Goal: Communication & Community: Answer question/provide support

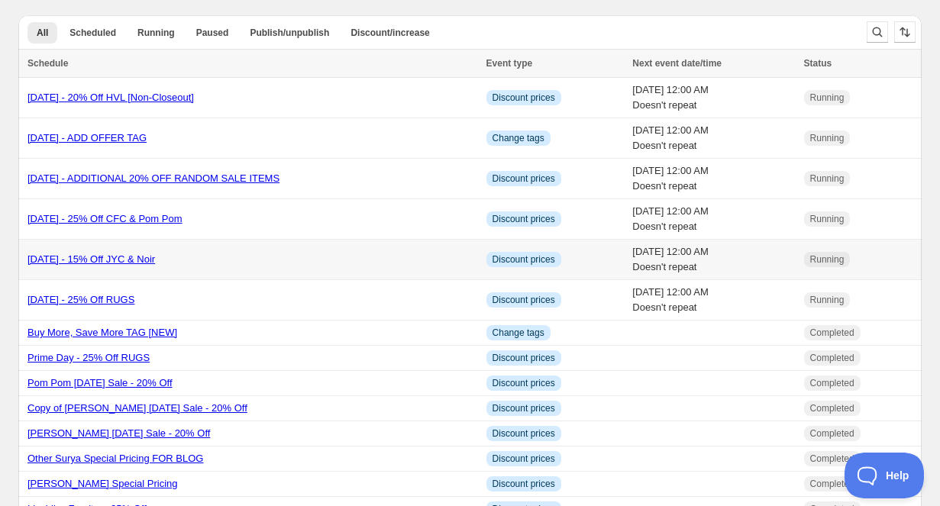
click at [155, 261] on link "[DATE] - 15% Off JYC & Noir" at bounding box center [92, 259] width 128 height 11
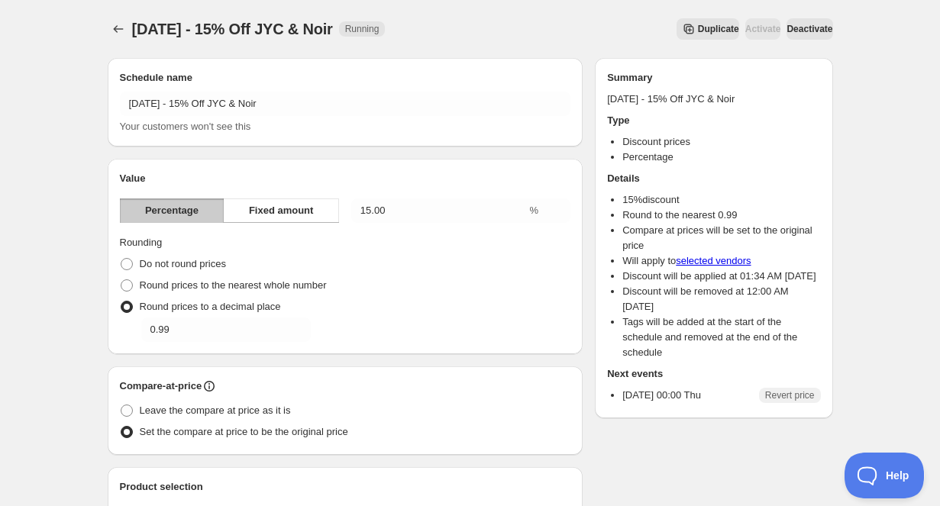
click at [698, 31] on span "Duplicate" at bounding box center [718, 29] width 41 height 12
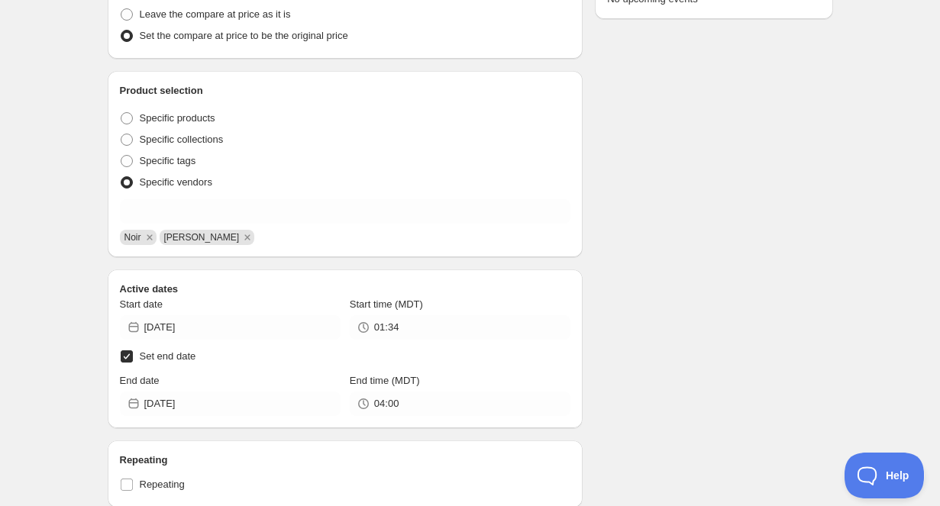
scroll to position [401, 0]
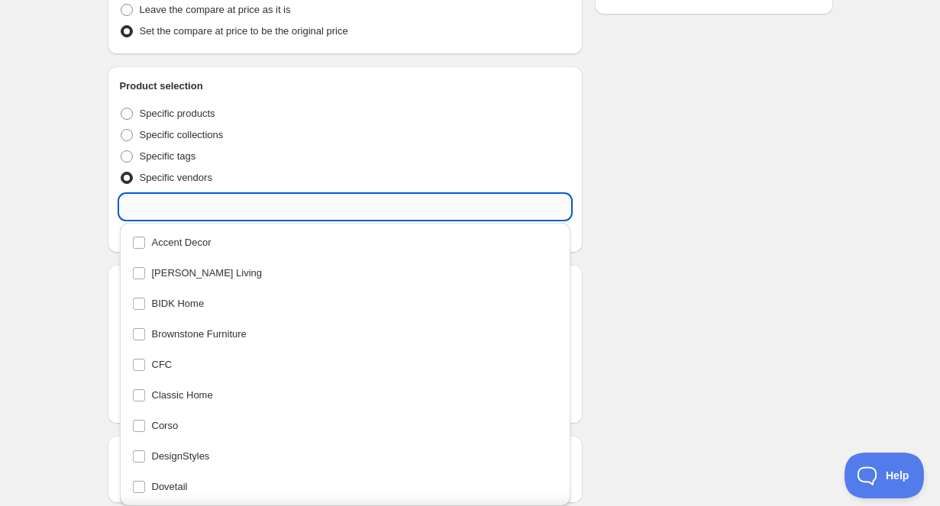
click at [274, 208] on input "text" at bounding box center [345, 207] width 451 height 24
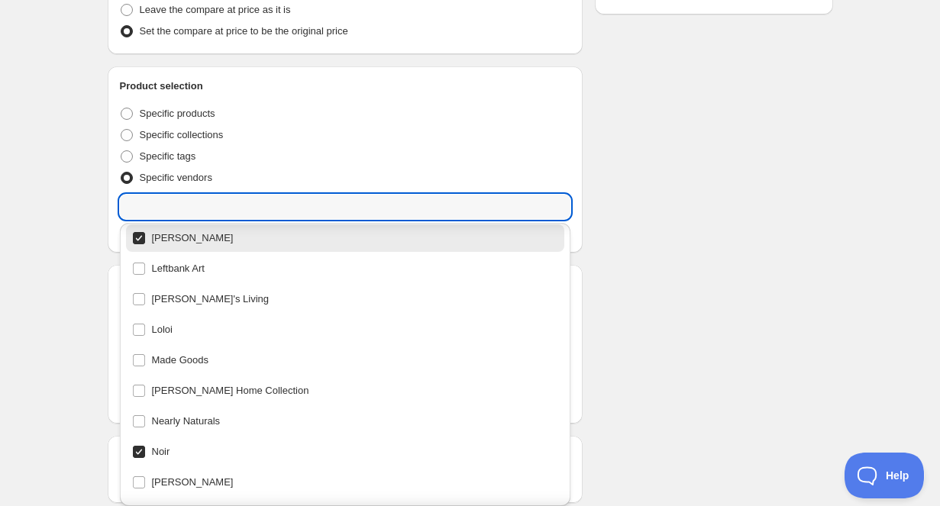
scroll to position [410, 0]
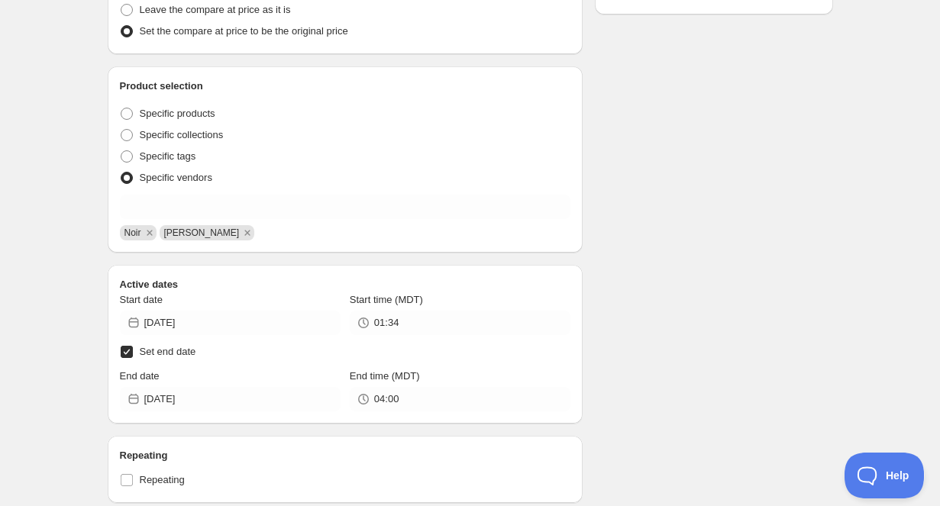
click at [710, 134] on div "Schedule name Copy of Labor Day 2025 - 15% Off JYC & Noir Your customers won't …" at bounding box center [464, 262] width 738 height 1235
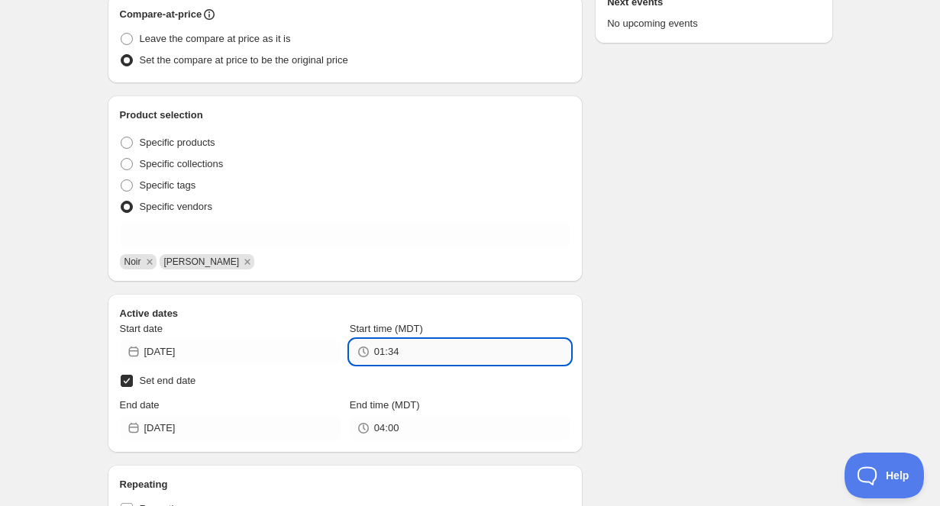
click at [442, 357] on input "01:34" at bounding box center [472, 352] width 196 height 24
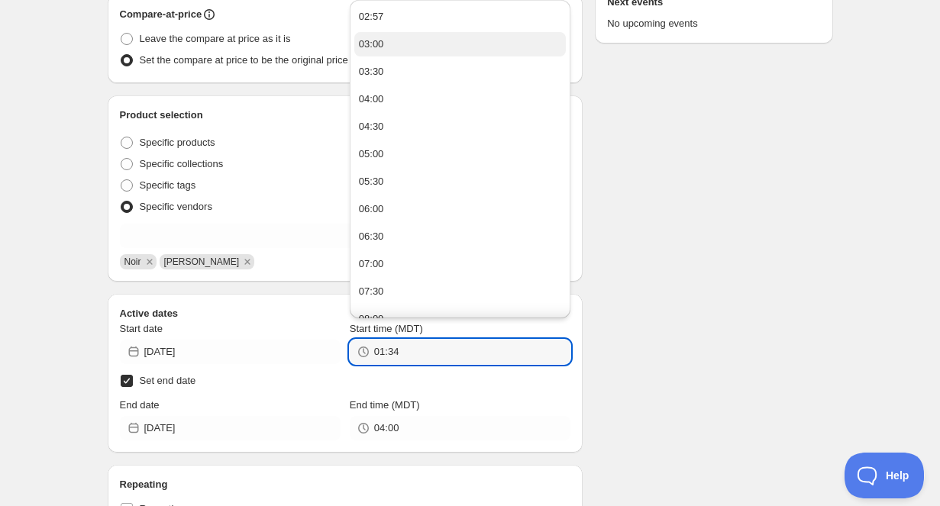
click at [464, 35] on button "03:00" at bounding box center [460, 44] width 212 height 24
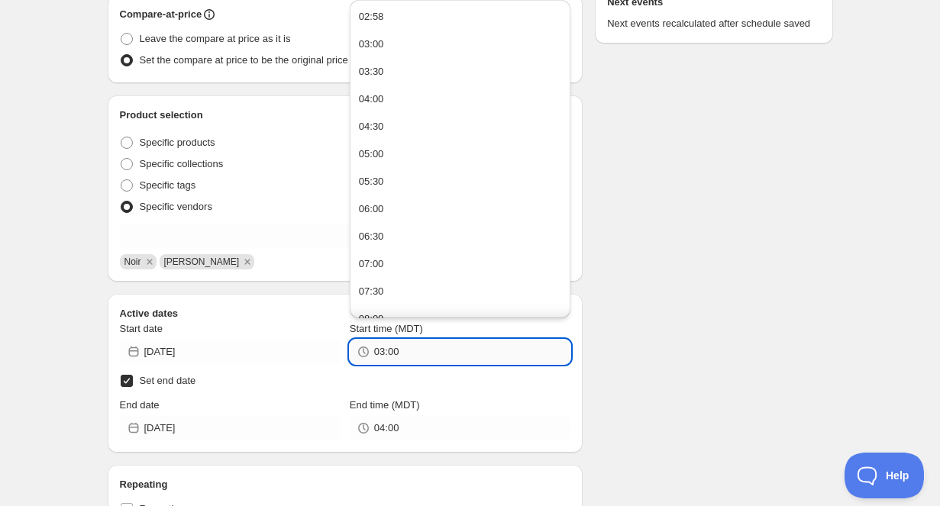
click at [413, 357] on input "03:00" at bounding box center [472, 352] width 196 height 24
type input "03:05"
click at [681, 358] on div "Schedule name Copy of Labor Day 2025 - 15% Off JYC & Noir Your customers won't …" at bounding box center [464, 291] width 738 height 1235
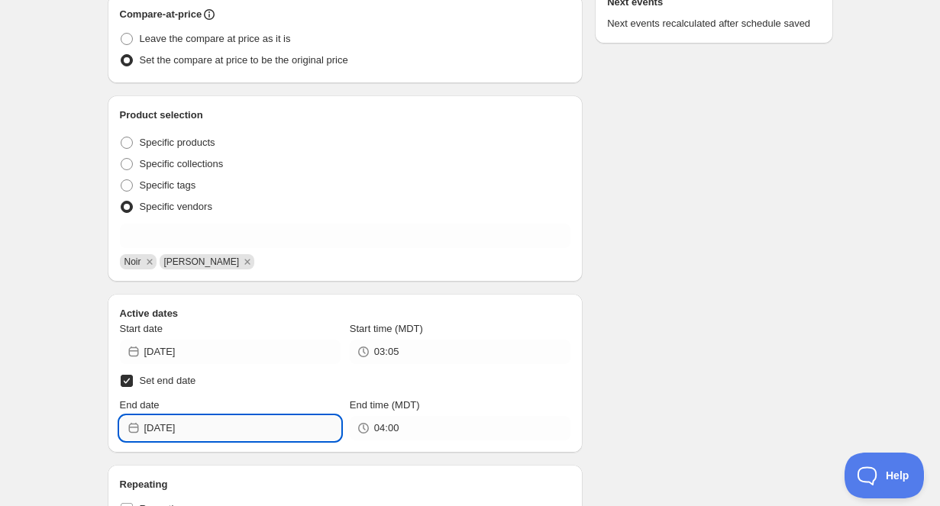
click at [273, 426] on input "[DATE]" at bounding box center [242, 428] width 196 height 24
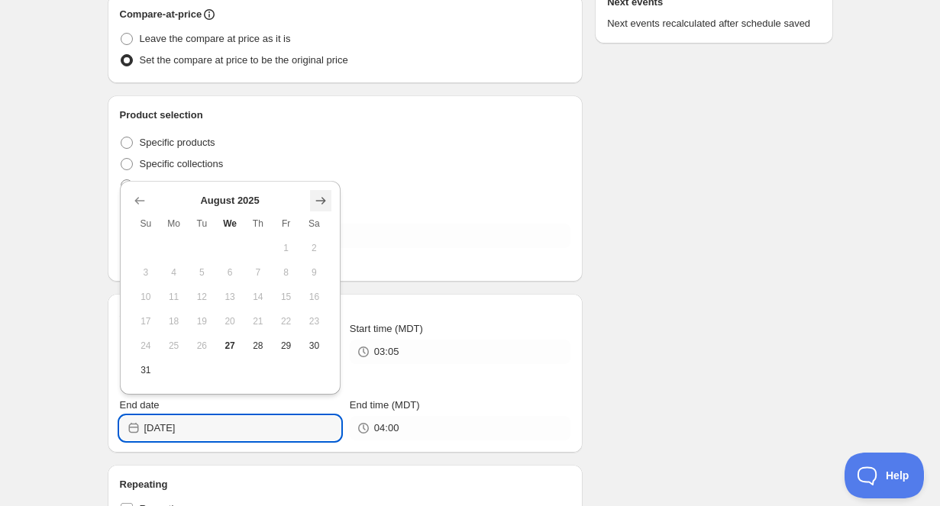
click at [322, 199] on icon "Show next month, September 2025" at bounding box center [320, 200] width 15 height 15
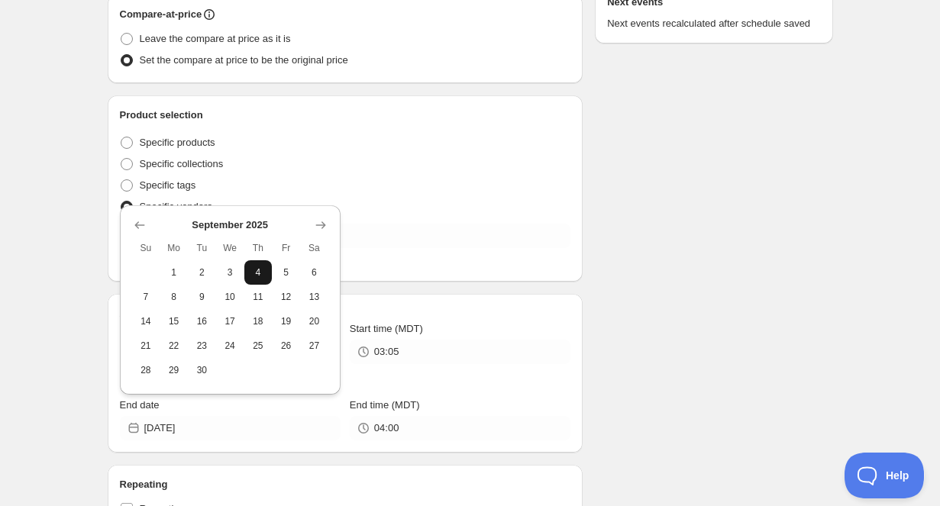
click at [263, 273] on span "4" at bounding box center [259, 273] width 16 height 12
type input "[DATE]"
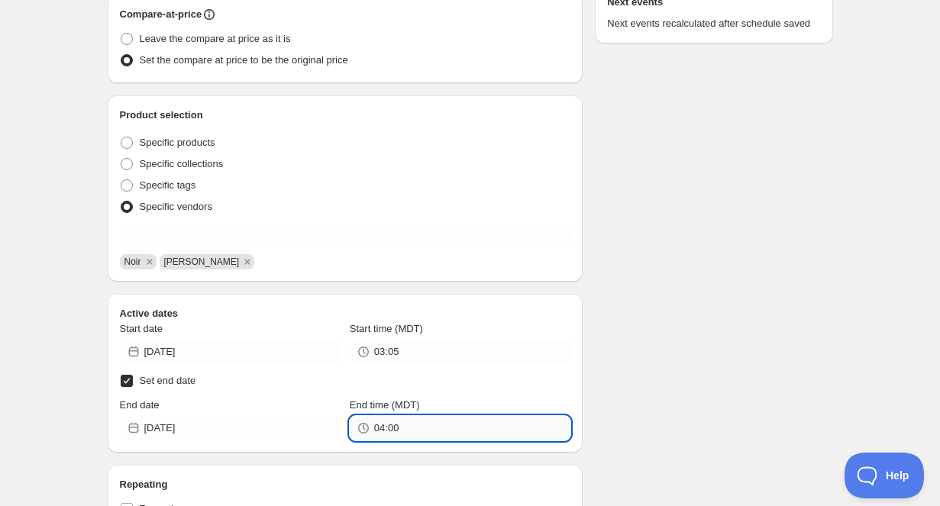
click at [469, 434] on input "04:00" at bounding box center [472, 428] width 196 height 24
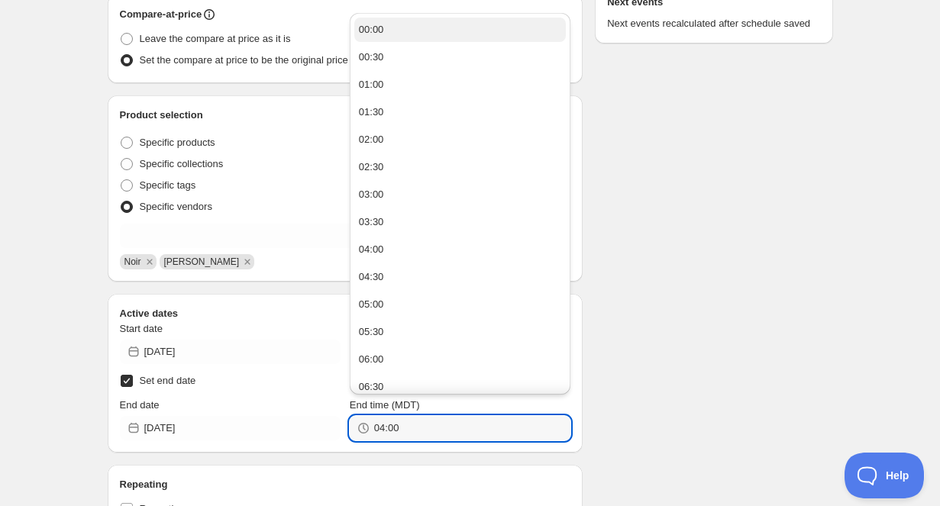
click at [429, 21] on button "00:00" at bounding box center [460, 30] width 212 height 24
type input "00:00"
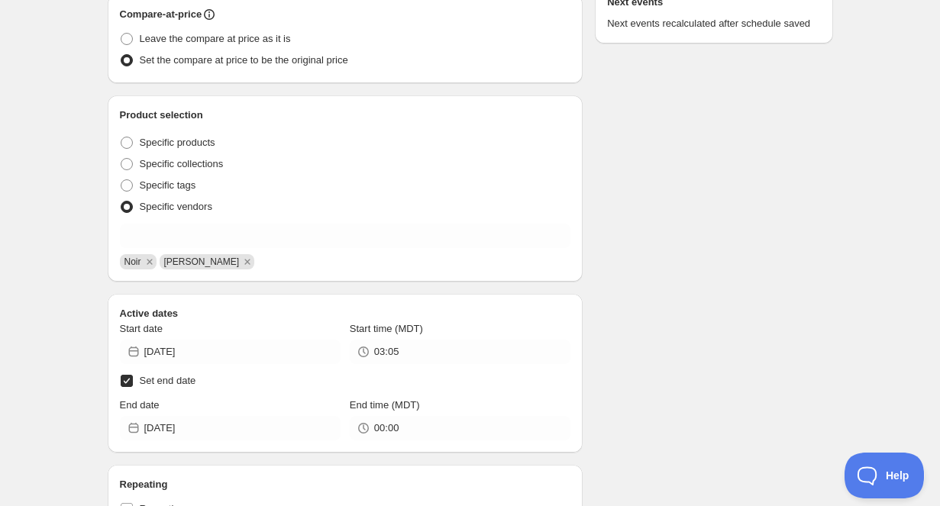
click at [688, 209] on div "Schedule name Copy of Labor Day 2025 - 15% Off JYC & Noir Your customers won't …" at bounding box center [464, 291] width 738 height 1235
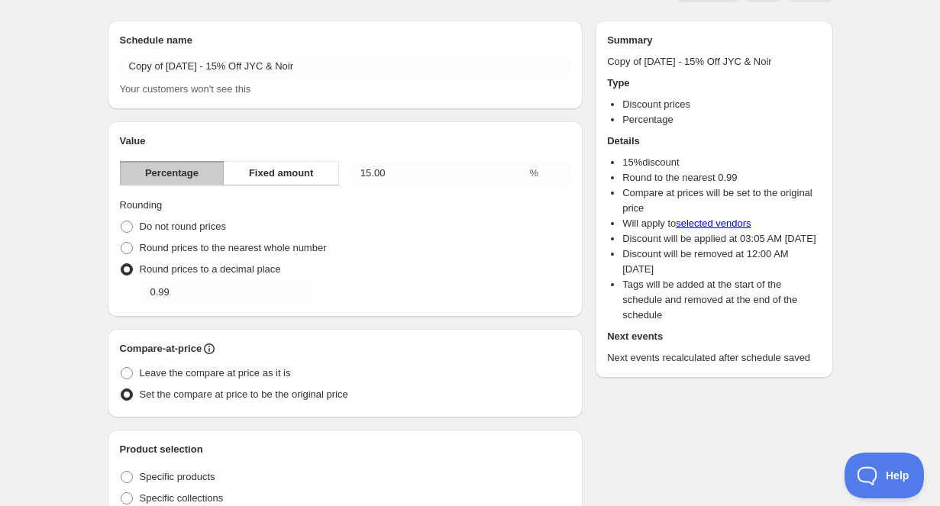
scroll to position [0, 0]
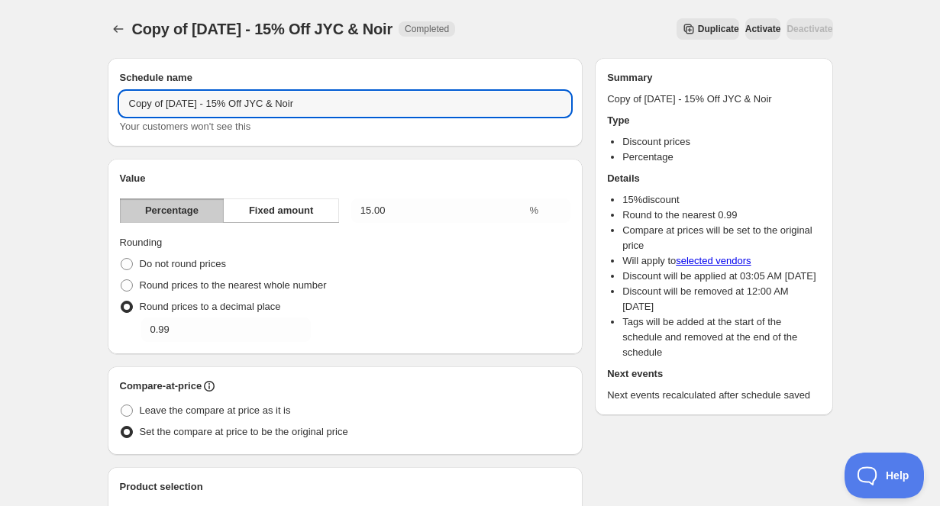
drag, startPoint x: 165, startPoint y: 103, endPoint x: 106, endPoint y: 101, distance: 58.9
click at [384, 105] on input "[NEW] Labor Day 2025 - 15% Off JYC & Noir" at bounding box center [345, 104] width 451 height 24
type input "[NEW] Labor Day 2025 - 15% Off JYC & Noir"
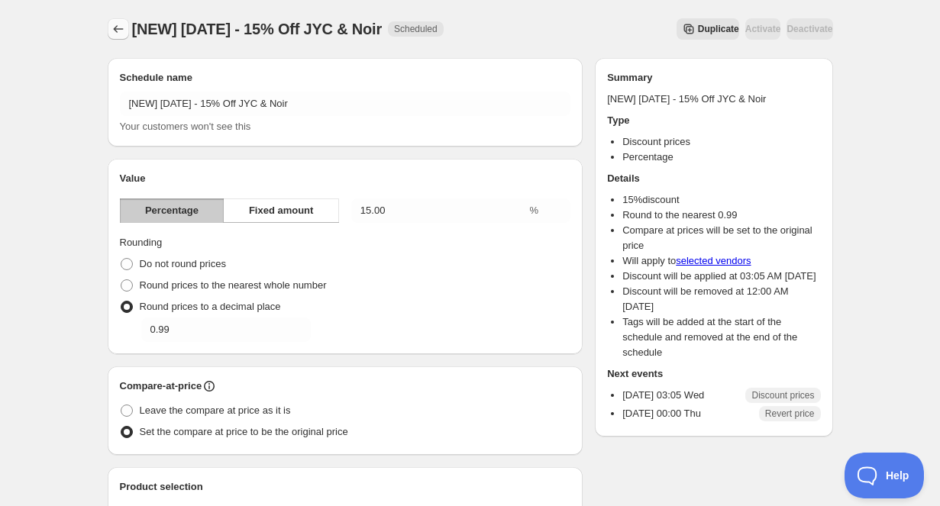
click at [121, 32] on icon "Schedules" at bounding box center [118, 28] width 15 height 15
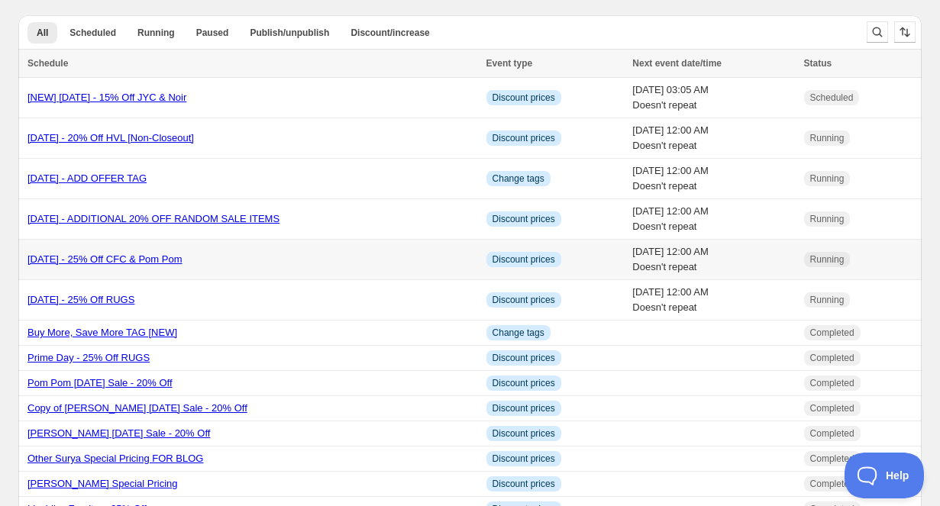
click at [183, 257] on link "[DATE] - 25% Off CFC & Pom Pom" at bounding box center [105, 259] width 155 height 11
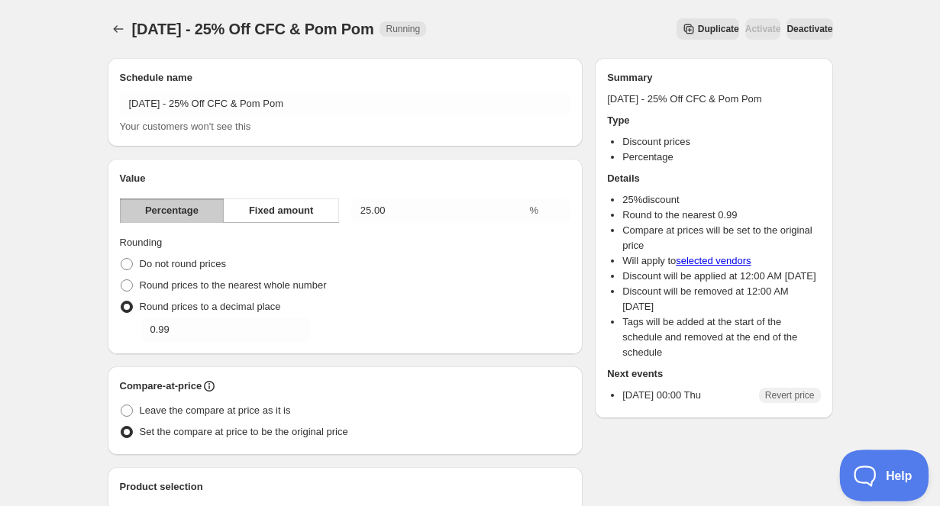
click at [884, 477] on span "Help" at bounding box center [879, 473] width 79 height 11
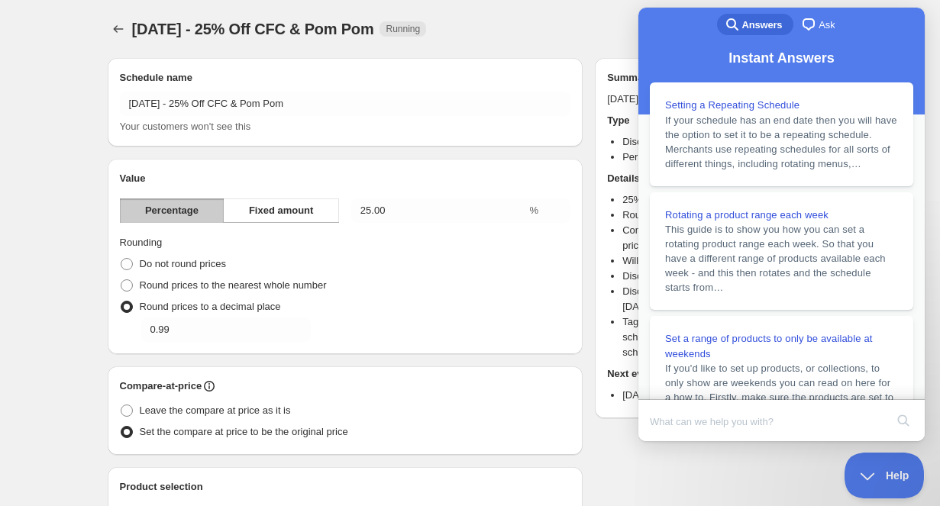
click at [817, 25] on span "chat-square" at bounding box center [809, 24] width 18 height 18
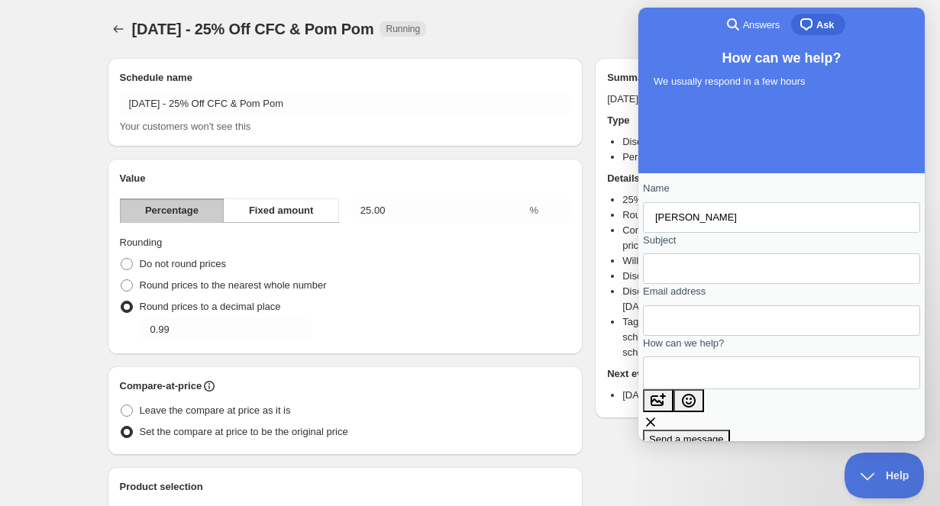
type input "Stephanie Thomas"
click at [749, 274] on input "Subject" at bounding box center [781, 269] width 253 height 28
type input "Promos Won't Work"
click at [749, 329] on input "Email address" at bounding box center [781, 321] width 253 height 28
type input "stephanie@beckiowens.com"
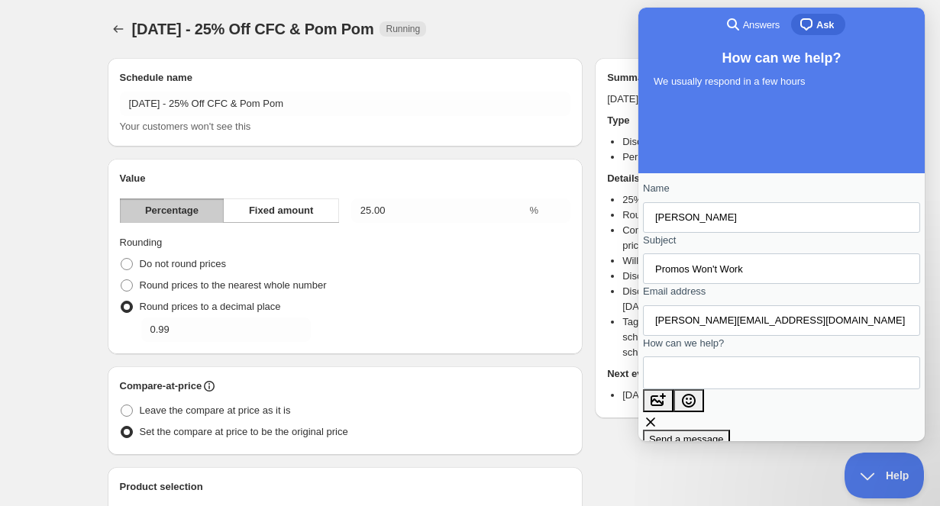
click at [748, 389] on textarea "How can we help?" at bounding box center [724, 373] width 138 height 31
drag, startPoint x: 430, startPoint y: 29, endPoint x: 135, endPoint y: 31, distance: 294.9
click at [135, 31] on span "[DATE] - 25% Off CFC & Pom Pom" at bounding box center [253, 29] width 242 height 17
copy span "[DATE] - 25% Off CFC & Pom Pom"
click at [714, 426] on textarea "Hi, I have now tried troubleshooting this for three hours now. I can't get the …" at bounding box center [684, 395] width 58 height 66
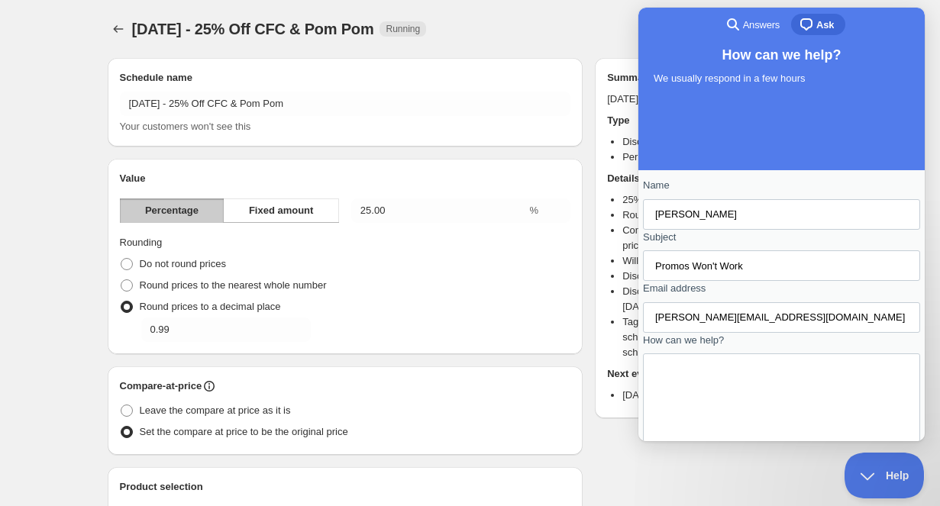
scroll to position [21, 0]
paste textarea "[DATE] - 25% Off CFC & Pom Pom"
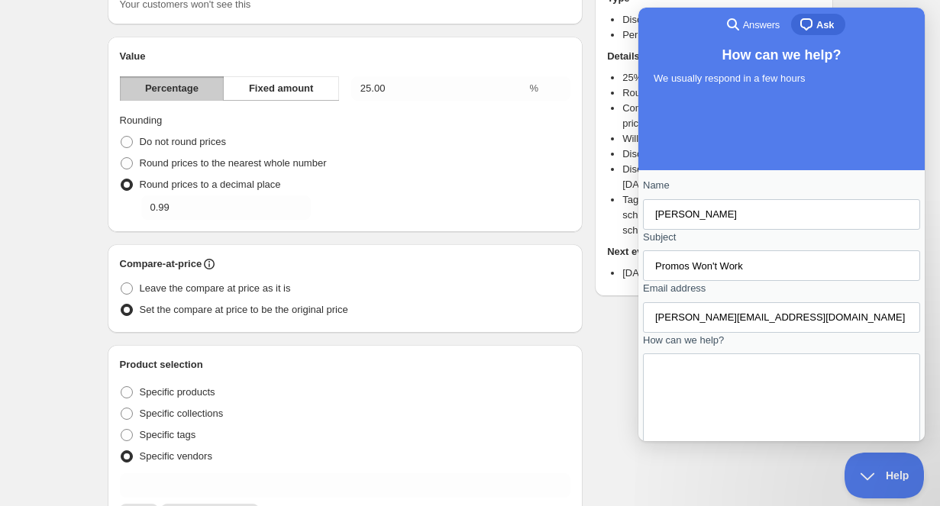
scroll to position [0, 0]
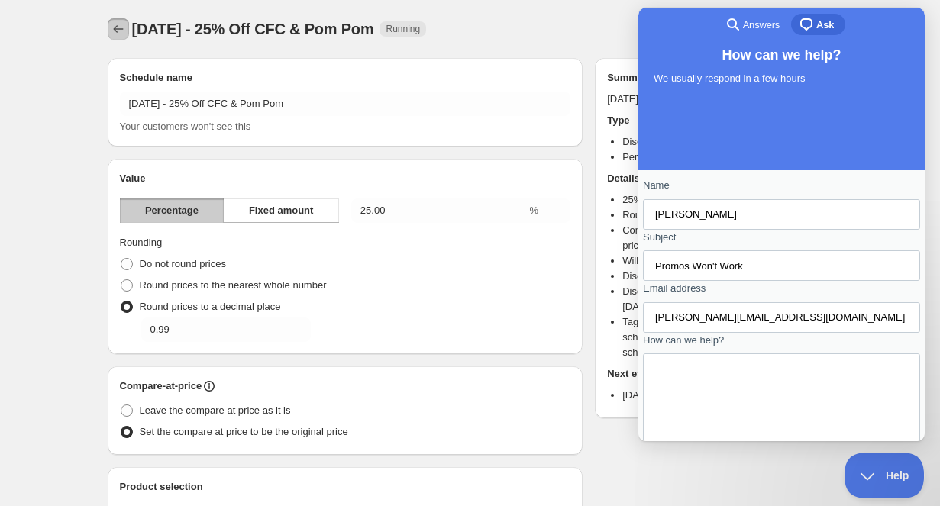
click at [119, 32] on icon "Schedules" at bounding box center [118, 28] width 15 height 15
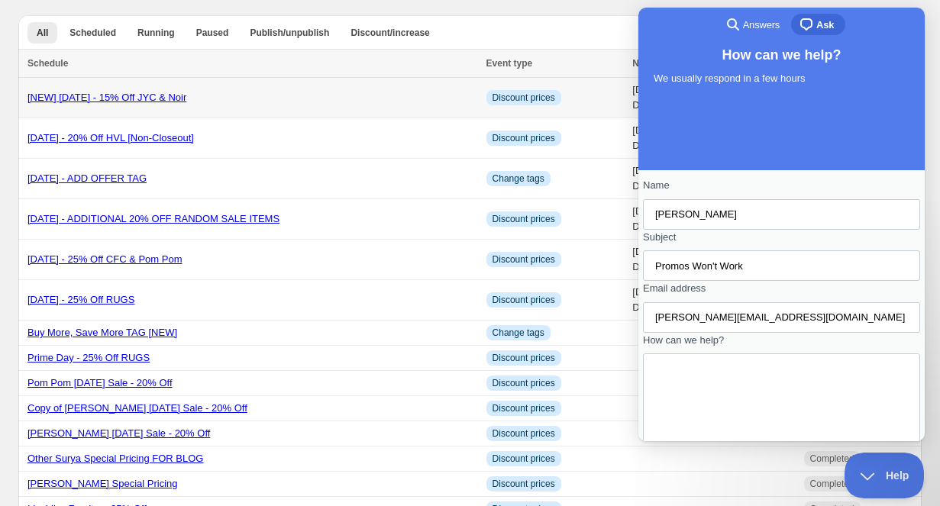
click at [186, 102] on link "[NEW] Labor Day 2025 - 15% Off JYC & Noir" at bounding box center [107, 97] width 159 height 11
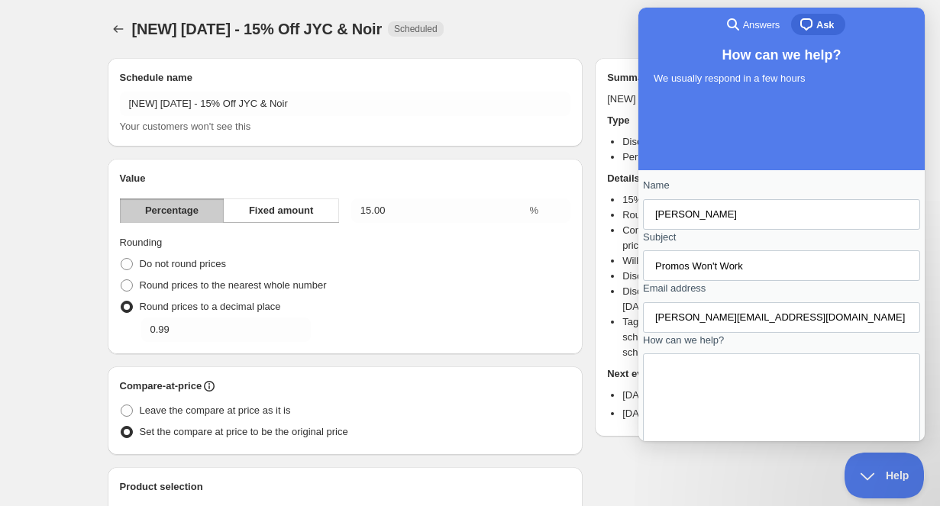
drag, startPoint x: 444, startPoint y: 32, endPoint x: 133, endPoint y: 31, distance: 310.9
click at [133, 31] on div "[NEW] Labor Day 2025 - 15% Off JYC & Noir Scheduled" at bounding box center [288, 28] width 312 height 21
copy span "[NEW] Labor Day 2025 - 15% Off JYC & Noir"
click at [702, 433] on textarea "Hi, I have now tried troubleshooting this for three hours now. I can't get the …" at bounding box center [678, 406] width 47 height 89
paste textarea "[NEW] Labor Day 2025 - 15% Off JYC & Noir"
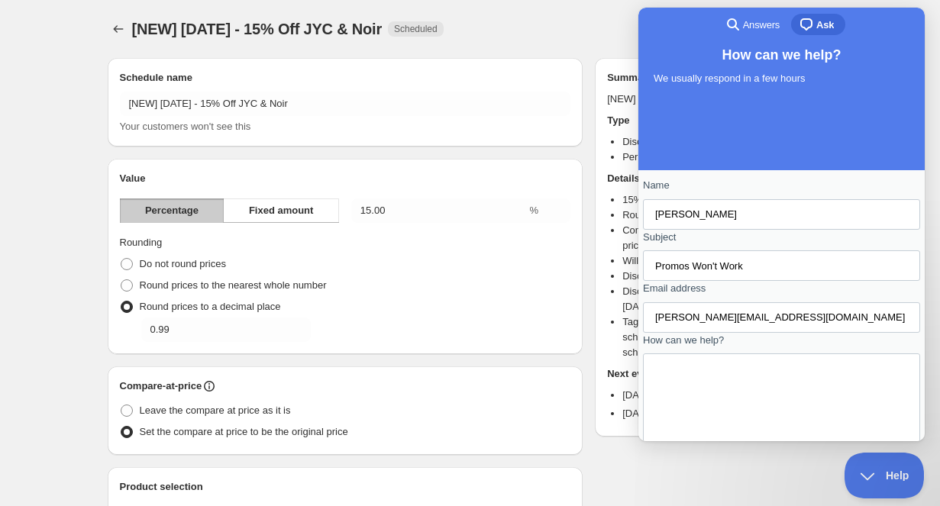
scroll to position [12, 0]
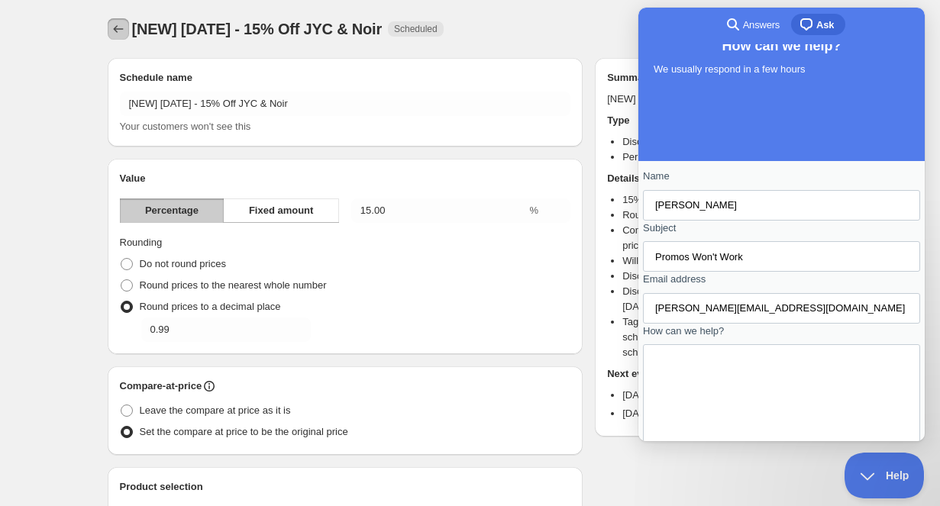
click at [121, 24] on icon "Schedules" at bounding box center [118, 28] width 15 height 15
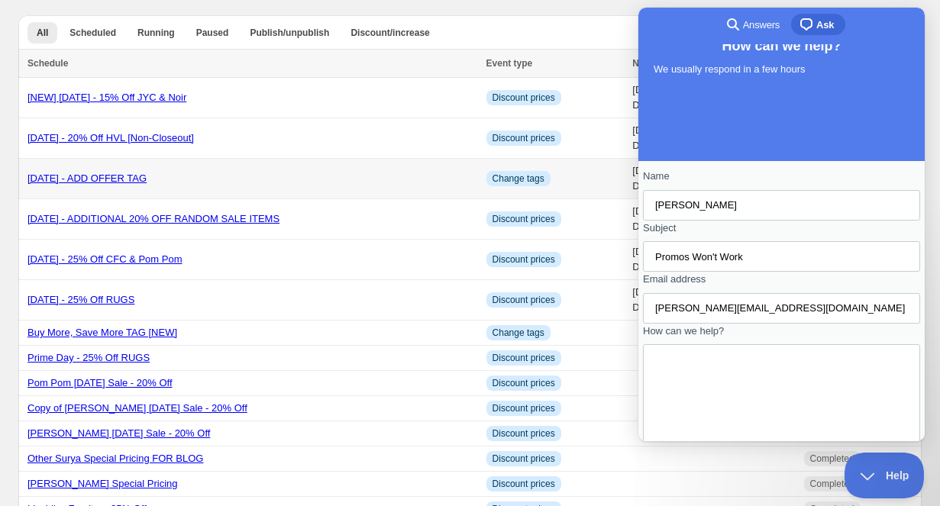
click at [147, 180] on link "[DATE] - ADD OFFER TAG" at bounding box center [87, 178] width 119 height 11
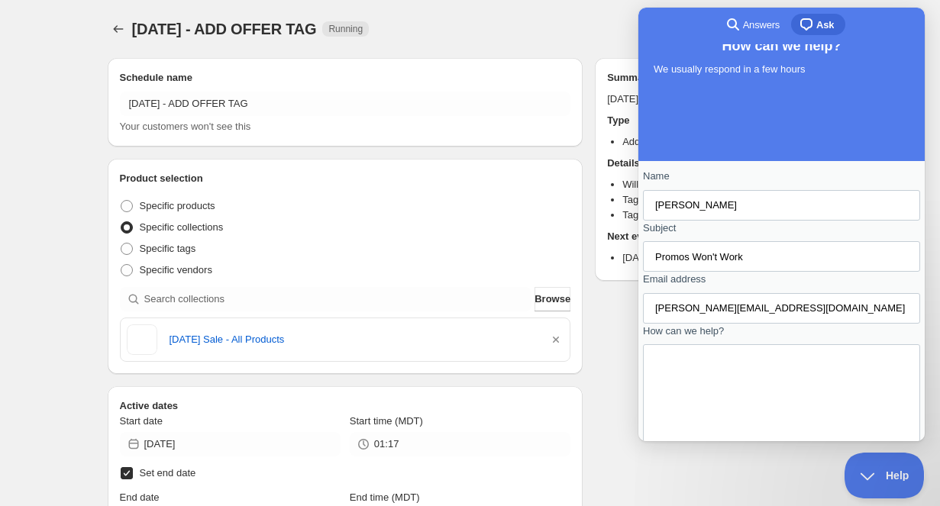
drag, startPoint x: 371, startPoint y: 33, endPoint x: 133, endPoint y: 29, distance: 238.4
click at [133, 29] on span "[DATE] - ADD OFFER TAG" at bounding box center [224, 29] width 185 height 17
copy span "[DATE] - ADD OFFER TAG"
click at [702, 432] on textarea "Hi, I have now tried troubleshooting this for three hours now. I can't get the …" at bounding box center [678, 405] width 47 height 100
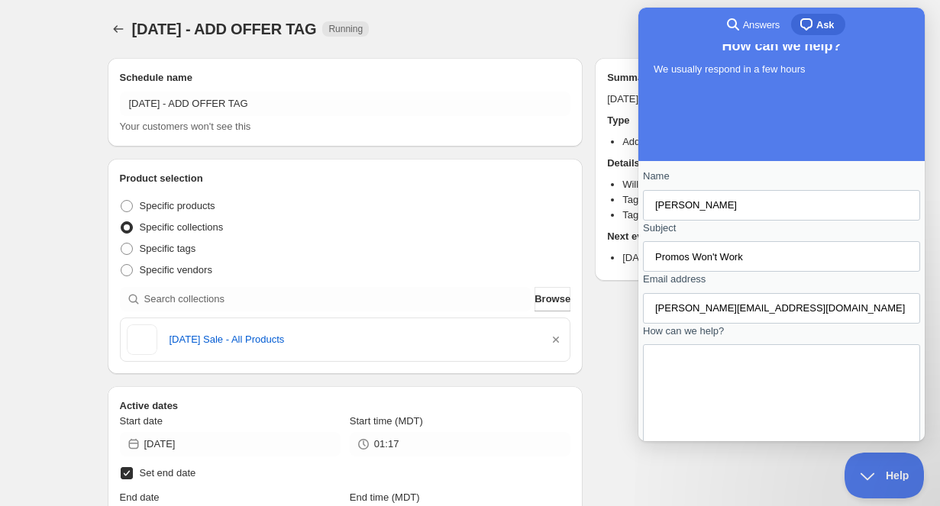
paste textarea "[DATE] - ADD OFFER TAG"
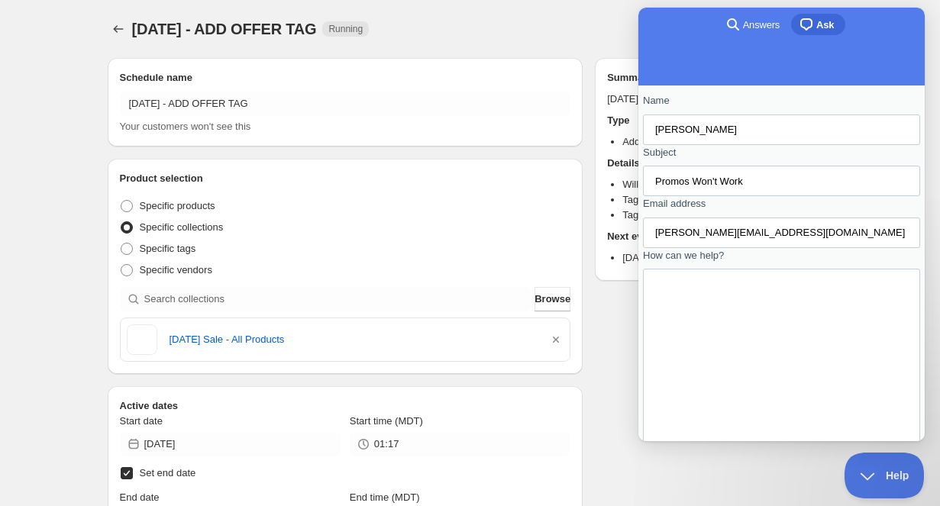
scroll to position [226, 0]
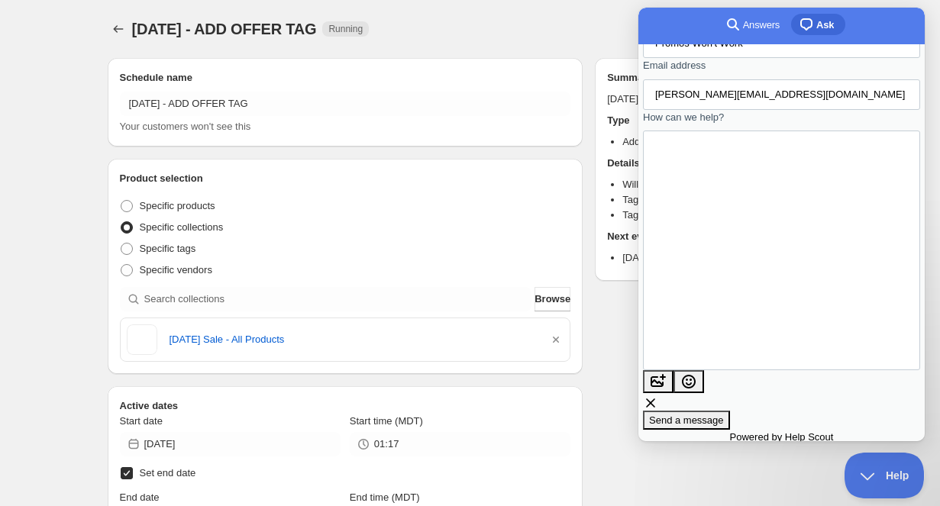
type textarea "Hi, I have now tried troubleshooting this for three hours now. I can't get the …"
click at [724, 415] on span "Send a message" at bounding box center [686, 420] width 75 height 11
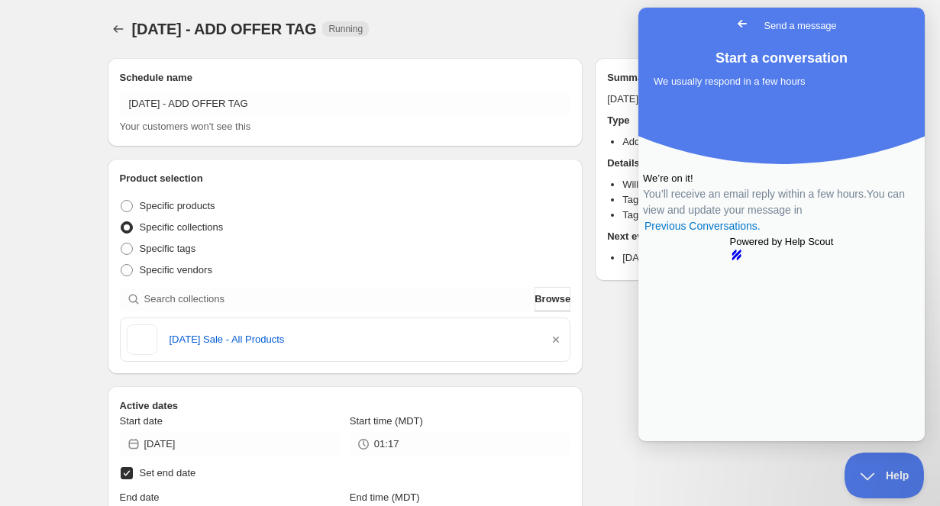
scroll to position [0, 0]
click at [860, 477] on span "Help" at bounding box center [879, 473] width 79 height 11
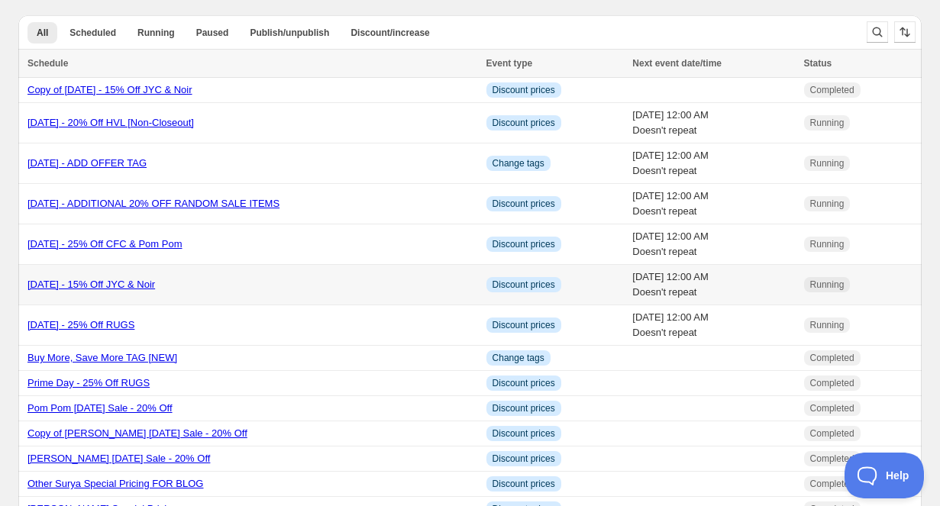
click at [155, 289] on link "[DATE] - 15% Off JYC & Noir" at bounding box center [92, 284] width 128 height 11
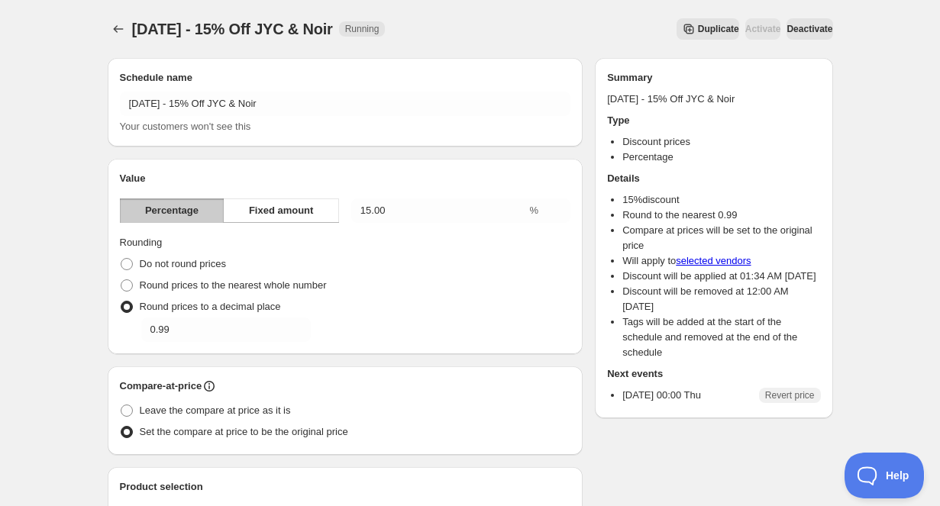
click at [809, 35] on button "Deactivate" at bounding box center [810, 28] width 46 height 21
type input "[DATE]"
type input "04:00"
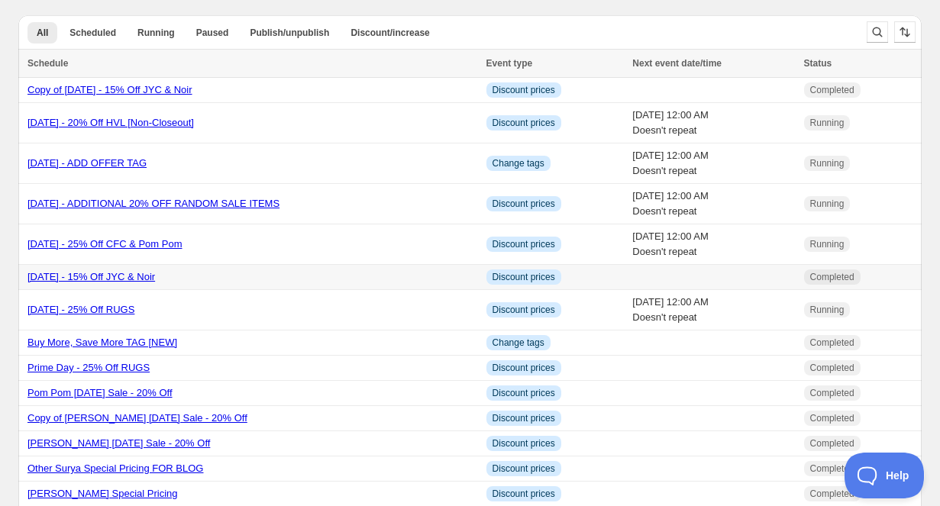
click at [155, 280] on link "[DATE] - 15% Off JYC & Noir" at bounding box center [92, 276] width 128 height 11
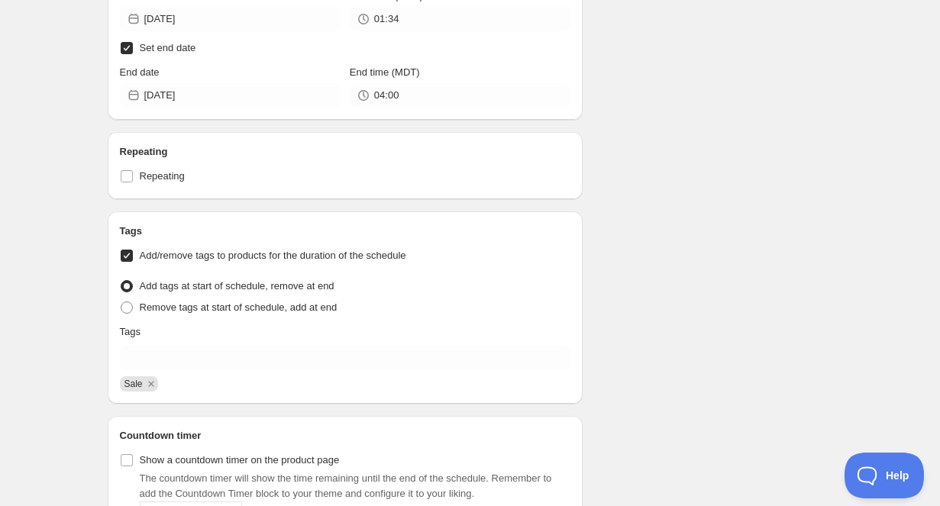
scroll to position [944, 0]
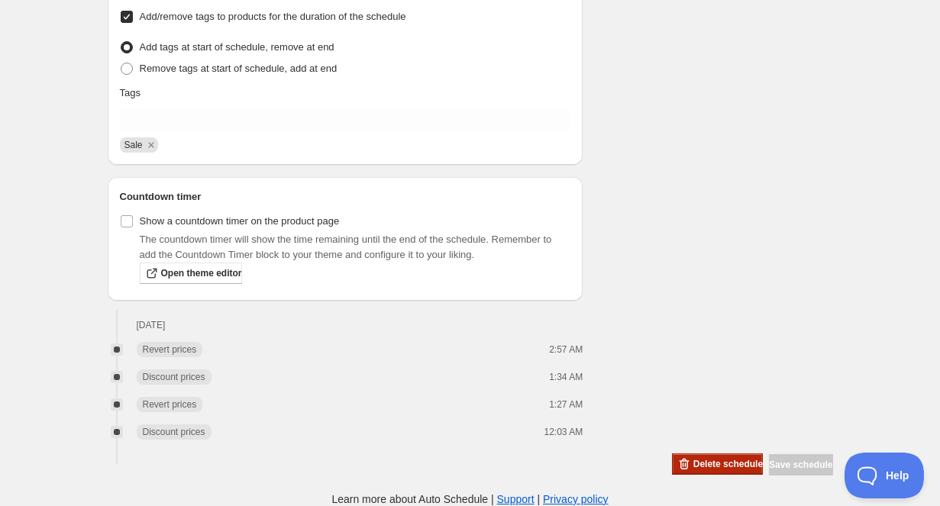
click at [708, 469] on span "Delete schedule" at bounding box center [729, 464] width 70 height 12
